Goal: Contribute content: Contribute content

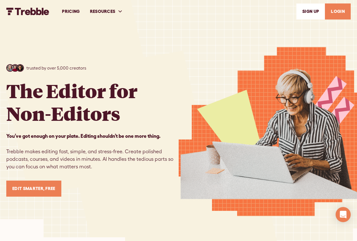
click at [334, 14] on link "LOGIN" at bounding box center [338, 11] width 26 height 16
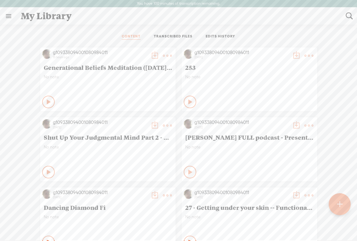
click at [339, 206] on t at bounding box center [339, 204] width 5 height 14
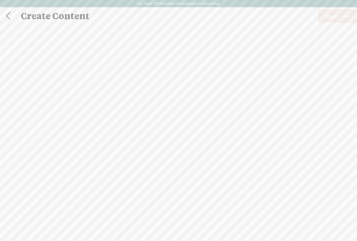
scroll to position [0, 0]
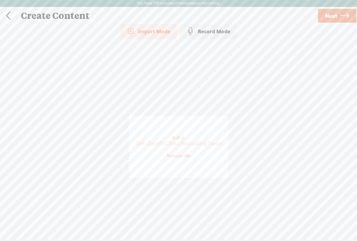
click at [339, 18] on link "Next" at bounding box center [337, 16] width 38 height 14
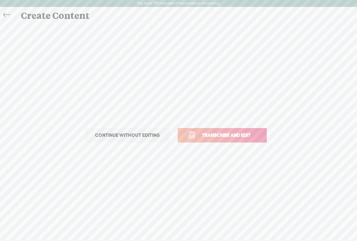
click at [246, 135] on span "Transcribe and edit" at bounding box center [227, 135] width 62 height 7
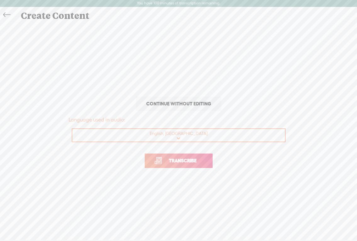
click at [179, 160] on span "Transcribe" at bounding box center [183, 160] width 41 height 7
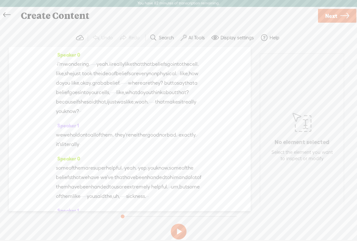
click at [60, 65] on span "i'm" at bounding box center [60, 64] width 7 height 9
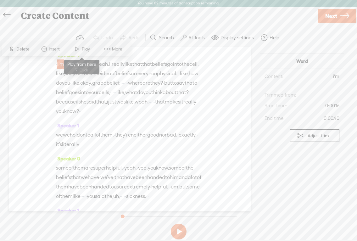
click at [80, 49] on span at bounding box center [76, 48] width 9 height 11
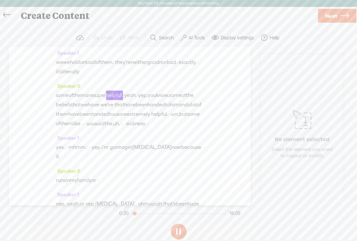
scroll to position [77, 0]
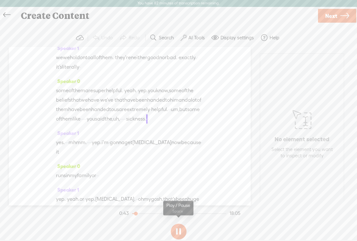
click at [179, 234] on button at bounding box center [179, 232] width 16 height 16
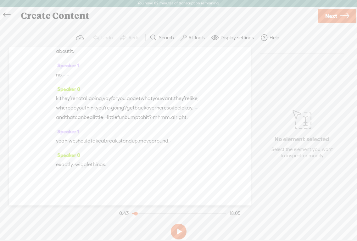
scroll to position [4297, 0]
click at [324, 18] on link "Next" at bounding box center [337, 16] width 38 height 14
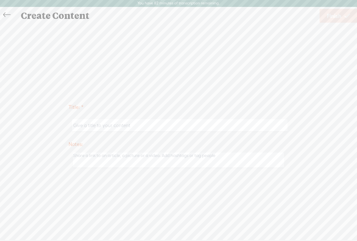
click at [96, 127] on input "text" at bounding box center [180, 125] width 216 height 12
paste input "Gen Beliefs Class Recording 1"
type input "Gen Beliefs Class Recording 1"
click at [331, 20] on span "Finish" at bounding box center [334, 16] width 14 height 16
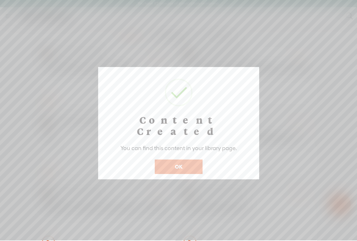
click at [188, 160] on button "OK" at bounding box center [179, 167] width 48 height 14
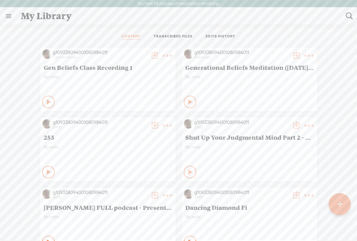
click at [151, 56] on t at bounding box center [155, 55] width 9 height 9
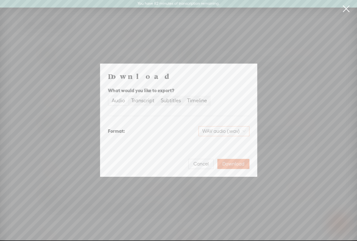
click at [218, 133] on span "WAV audio (.wav)" at bounding box center [224, 131] width 43 height 9
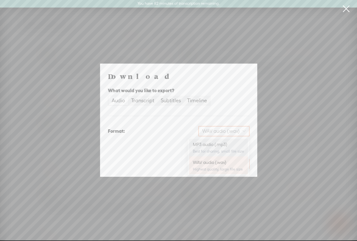
click at [217, 151] on div "Best for sharing, small file size" at bounding box center [218, 151] width 51 height 5
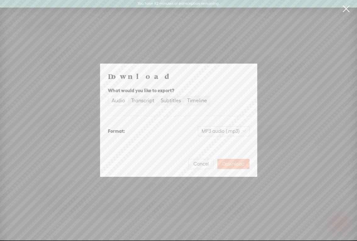
click at [241, 163] on span "Download" at bounding box center [234, 164] width 22 height 6
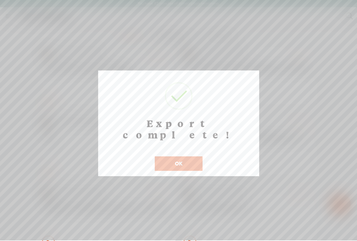
click at [182, 157] on button "OK" at bounding box center [179, 164] width 48 height 14
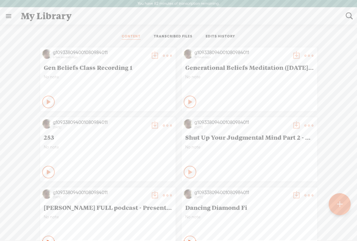
click at [336, 203] on div at bounding box center [340, 204] width 22 height 22
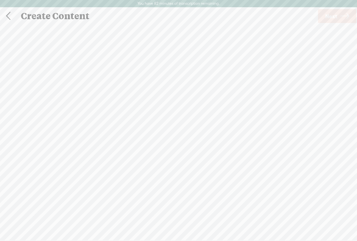
scroll to position [0, 0]
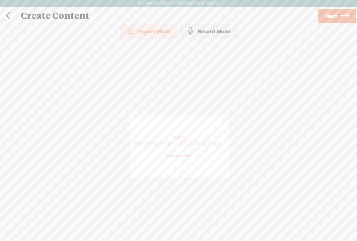
click at [338, 15] on link "Next" at bounding box center [337, 16] width 38 height 14
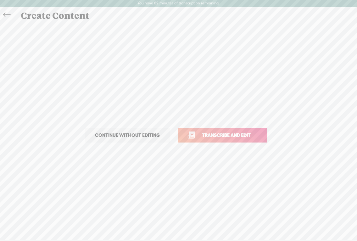
click at [248, 134] on span "Transcribe and edit" at bounding box center [227, 135] width 62 height 7
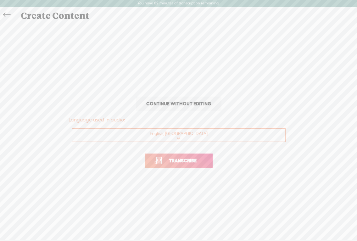
click at [194, 157] on span "Transcribe" at bounding box center [183, 160] width 41 height 7
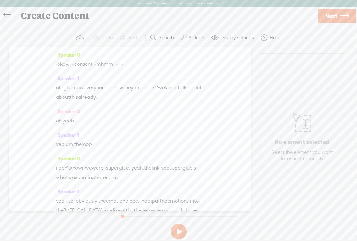
click at [337, 16] on span "Next" at bounding box center [332, 16] width 12 height 16
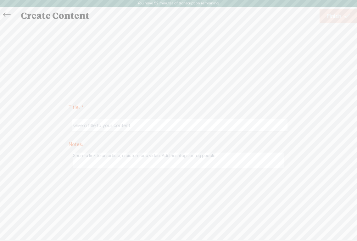
click at [137, 125] on input "text" at bounding box center [180, 125] width 216 height 12
paste input "Gen Beliefs Class Recording 2"
type input "Gen Beliefs Class Recording 2"
click at [333, 19] on span "Finish" at bounding box center [334, 16] width 14 height 16
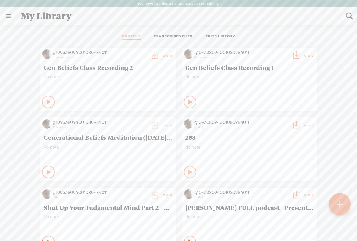
click at [151, 55] on t at bounding box center [155, 55] width 9 height 9
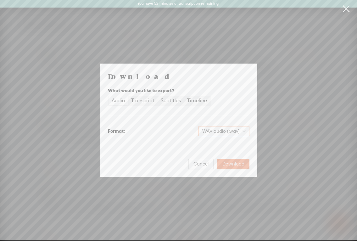
click at [224, 133] on span "WAV audio (.wav)" at bounding box center [224, 131] width 43 height 9
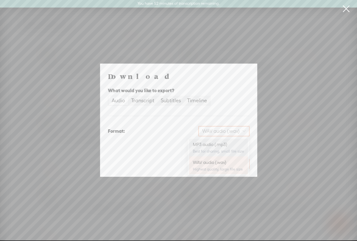
click at [211, 145] on div "MP3 audio (.mp3)" at bounding box center [218, 144] width 51 height 6
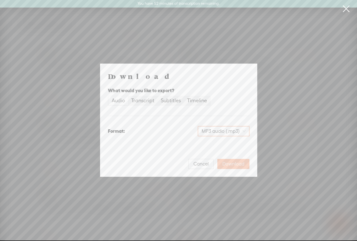
click at [234, 165] on span "Download" at bounding box center [234, 164] width 22 height 6
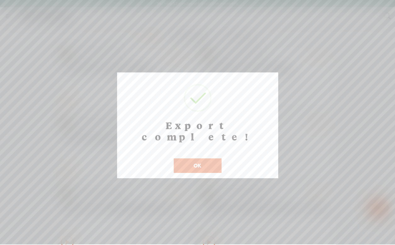
click at [197, 158] on button "OK" at bounding box center [198, 165] width 48 height 14
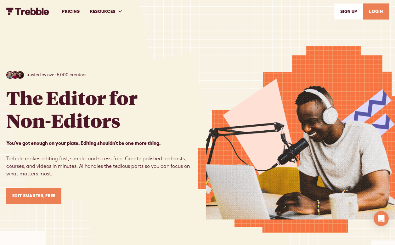
click at [374, 13] on link "LOGIN" at bounding box center [376, 11] width 26 height 16
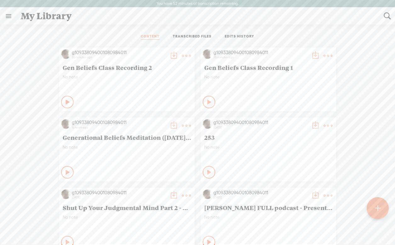
click at [209, 101] on icon at bounding box center [210, 102] width 6 height 6
click at [206, 100] on icon at bounding box center [209, 102] width 6 height 6
click at [228, 66] on span "Gen Beliefs Class Recording 1" at bounding box center [268, 68] width 128 height 8
click at [326, 57] on t at bounding box center [328, 55] width 9 height 9
click at [289, 78] on link "Edit" at bounding box center [298, 77] width 63 height 14
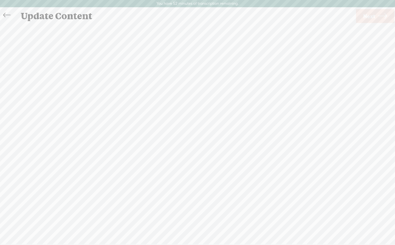
scroll to position [0, 0]
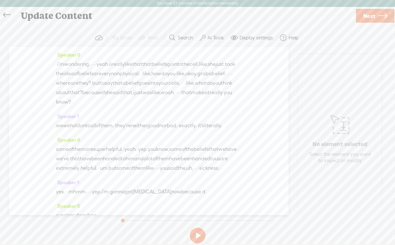
click at [57, 65] on span "·" at bounding box center [56, 64] width 1 height 9
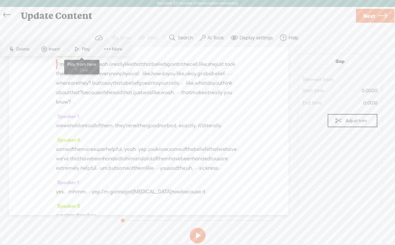
click at [81, 49] on span at bounding box center [76, 48] width 9 height 11
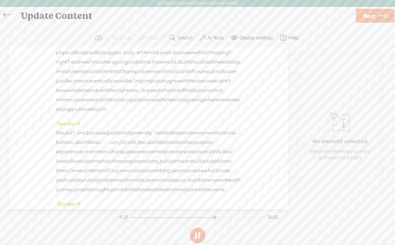
scroll to position [2096, 0]
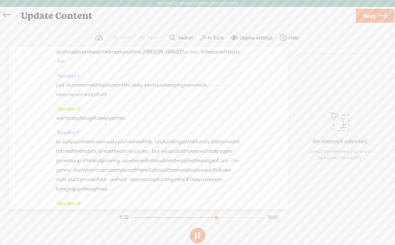
click at [197, 239] on button at bounding box center [198, 236] width 16 height 16
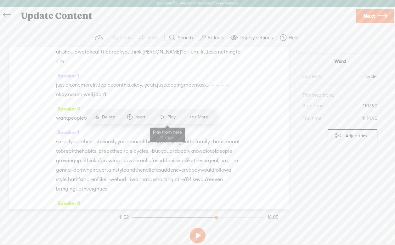
click at [164, 119] on span at bounding box center [162, 116] width 9 height 11
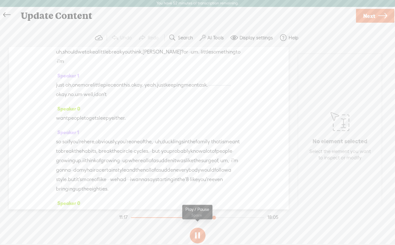
click at [199, 238] on button at bounding box center [198, 236] width 16 height 16
click at [195, 238] on button at bounding box center [198, 236] width 16 height 16
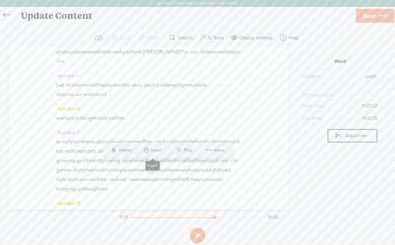
click at [153, 149] on span "Insert" at bounding box center [157, 150] width 13 height 6
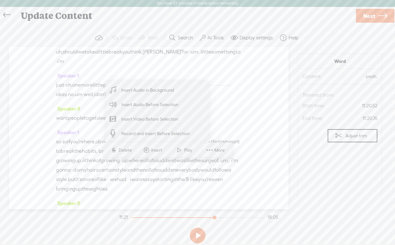
click at [151, 134] on span "Record and Insert Before Selection" at bounding box center [155, 134] width 93 height 14
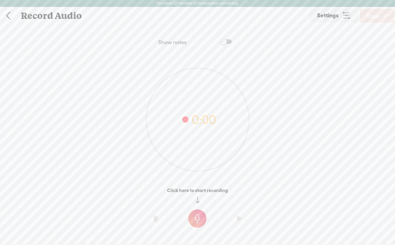
click at [197, 221] on t at bounding box center [197, 218] width 18 height 18
click at [200, 222] on t at bounding box center [197, 223] width 18 height 18
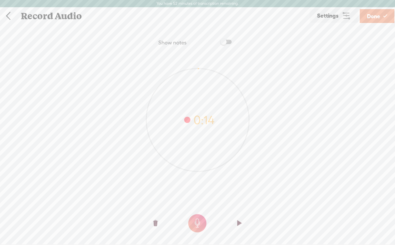
click at [375, 17] on span "Done" at bounding box center [373, 16] width 13 height 16
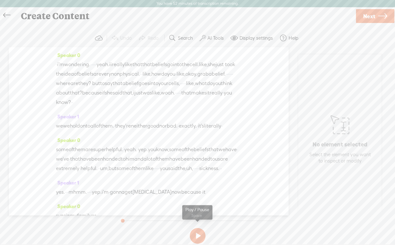
click at [199, 239] on button at bounding box center [198, 236] width 16 height 16
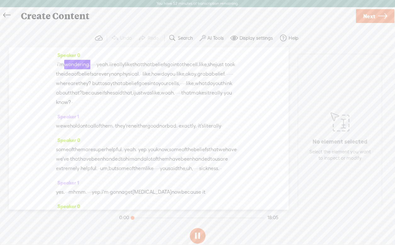
click at [199, 239] on button at bounding box center [198, 236] width 16 height 16
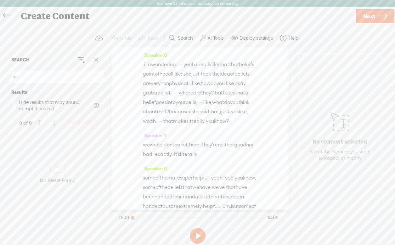
type input ";"
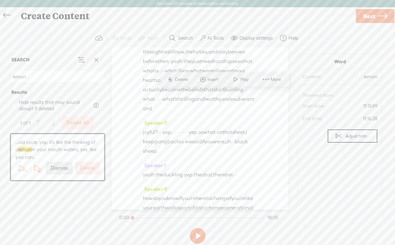
scroll to position [3257, 0]
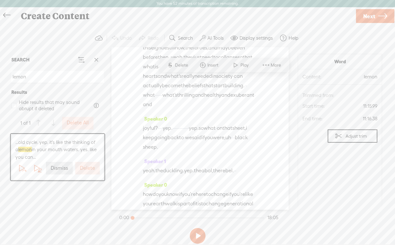
type input "lemon"
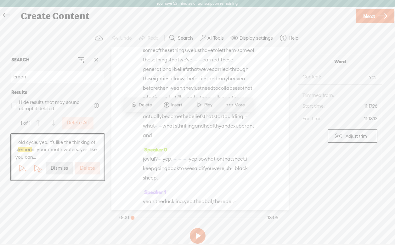
scroll to position [3224, 0]
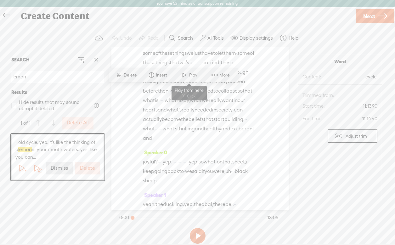
click at [187, 75] on span at bounding box center [184, 74] width 9 height 11
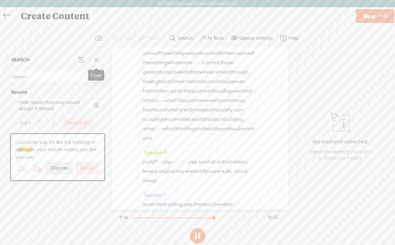
click at [94, 59] on span at bounding box center [96, 59] width 9 height 9
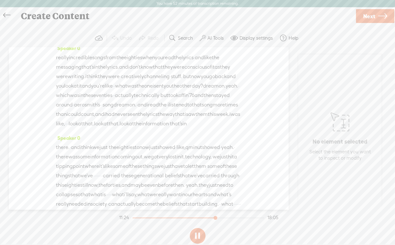
scroll to position [3006, 0]
click at [199, 234] on button at bounding box center [198, 236] width 16 height 16
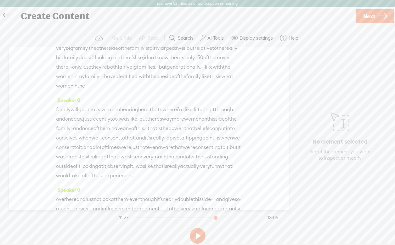
scroll to position [0, 0]
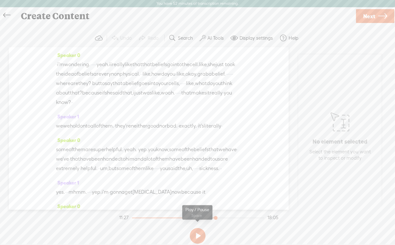
click at [197, 236] on button at bounding box center [198, 236] width 16 height 16
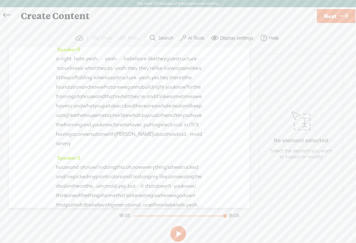
scroll to position [1411, 0]
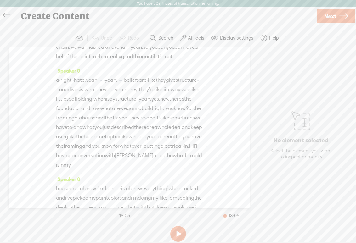
click at [4, 15] on icon at bounding box center [6, 15] width 7 height 14
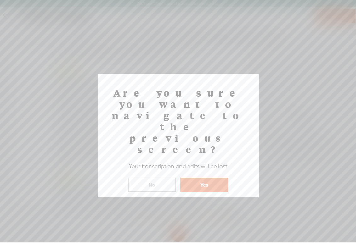
click at [211, 178] on button "Yes" at bounding box center [204, 185] width 48 height 14
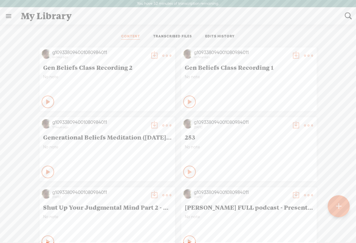
click at [110, 68] on span "Gen Beliefs Class Recording 2" at bounding box center [107, 68] width 128 height 8
click at [108, 66] on span "Gen Beliefs Class Recording 2" at bounding box center [107, 68] width 128 height 8
click at [164, 54] on t at bounding box center [167, 55] width 9 height 9
click at [129, 77] on link "Edit" at bounding box center [137, 77] width 63 height 14
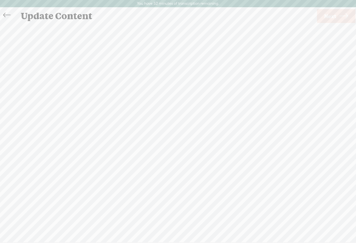
scroll to position [0, 0]
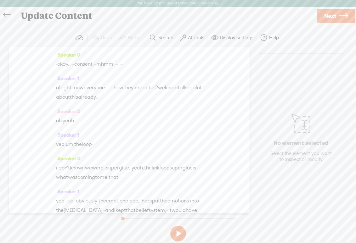
click at [57, 65] on span "·" at bounding box center [56, 64] width 1 height 9
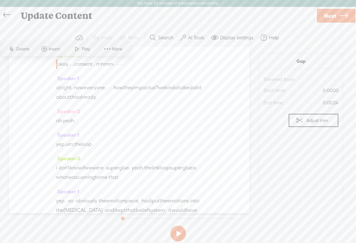
click at [81, 47] on span at bounding box center [76, 48] width 9 height 11
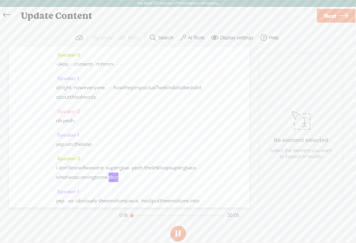
click at [61, 64] on span "okay." at bounding box center [63, 64] width 12 height 9
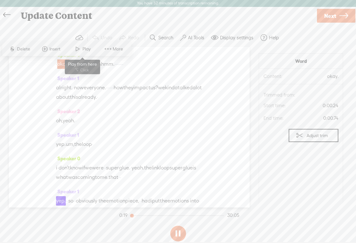
click at [84, 49] on span "Play" at bounding box center [88, 49] width 10 height 6
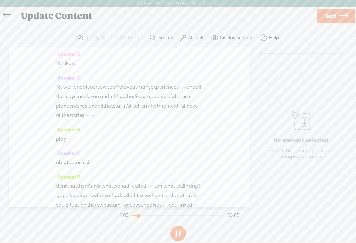
scroll to position [668, 0]
click at [177, 234] on button at bounding box center [178, 234] width 16 height 16
drag, startPoint x: 89, startPoint y: 128, endPoint x: 54, endPoint y: 103, distance: 43.2
click at [54, 103] on div "Speaker 0 · okay. · · · · consent. · · mhmm. · · · · · · · Speaker 1 alright. ·…" at bounding box center [129, 127] width 241 height 161
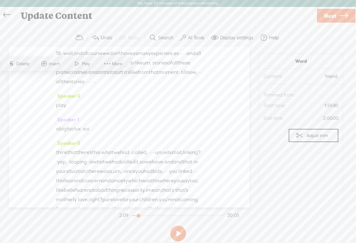
click at [85, 63] on span "Play" at bounding box center [87, 64] width 10 height 6
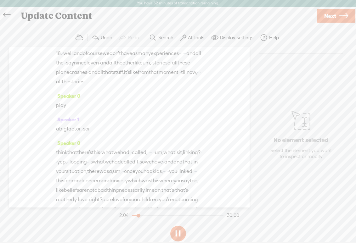
click at [58, 9] on span "[S]" at bounding box center [59, 6] width 6 height 6
click at [68, 85] on span "Restore" at bounding box center [65, 88] width 17 height 6
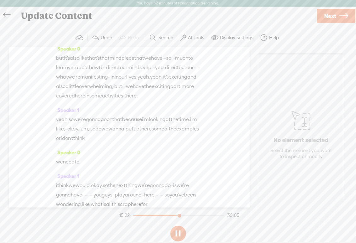
scroll to position [3662, 0]
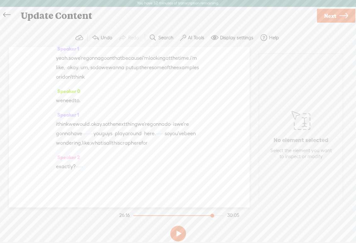
scroll to position [6847, 0]
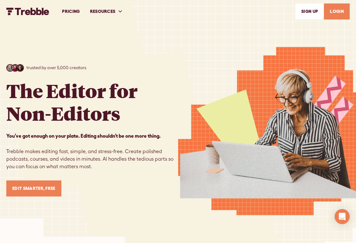
click at [335, 14] on link "LOGIN" at bounding box center [337, 11] width 26 height 16
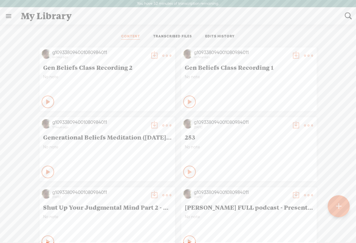
click at [305, 56] on t at bounding box center [308, 55] width 9 height 9
click at [262, 77] on link "Edit" at bounding box center [278, 77] width 63 height 14
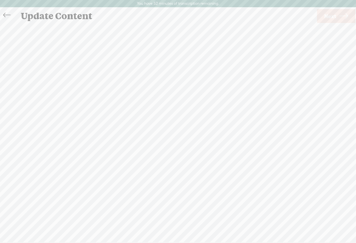
scroll to position [0, 0]
